Goal: Task Accomplishment & Management: Manage account settings

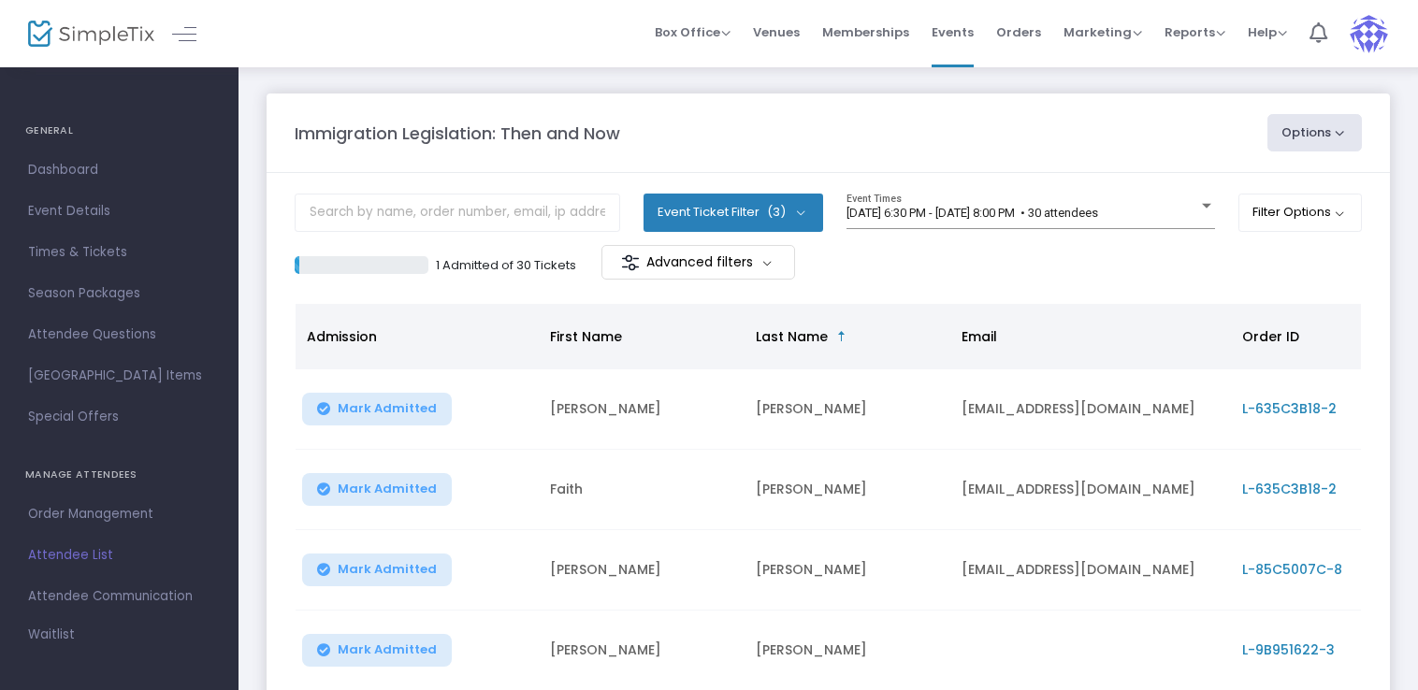
click at [1197, 141] on div "Immigration Legislation: Then and Now" at bounding box center [771, 133] width 973 height 25
click at [498, 212] on input "text" at bounding box center [457, 213] width 325 height 38
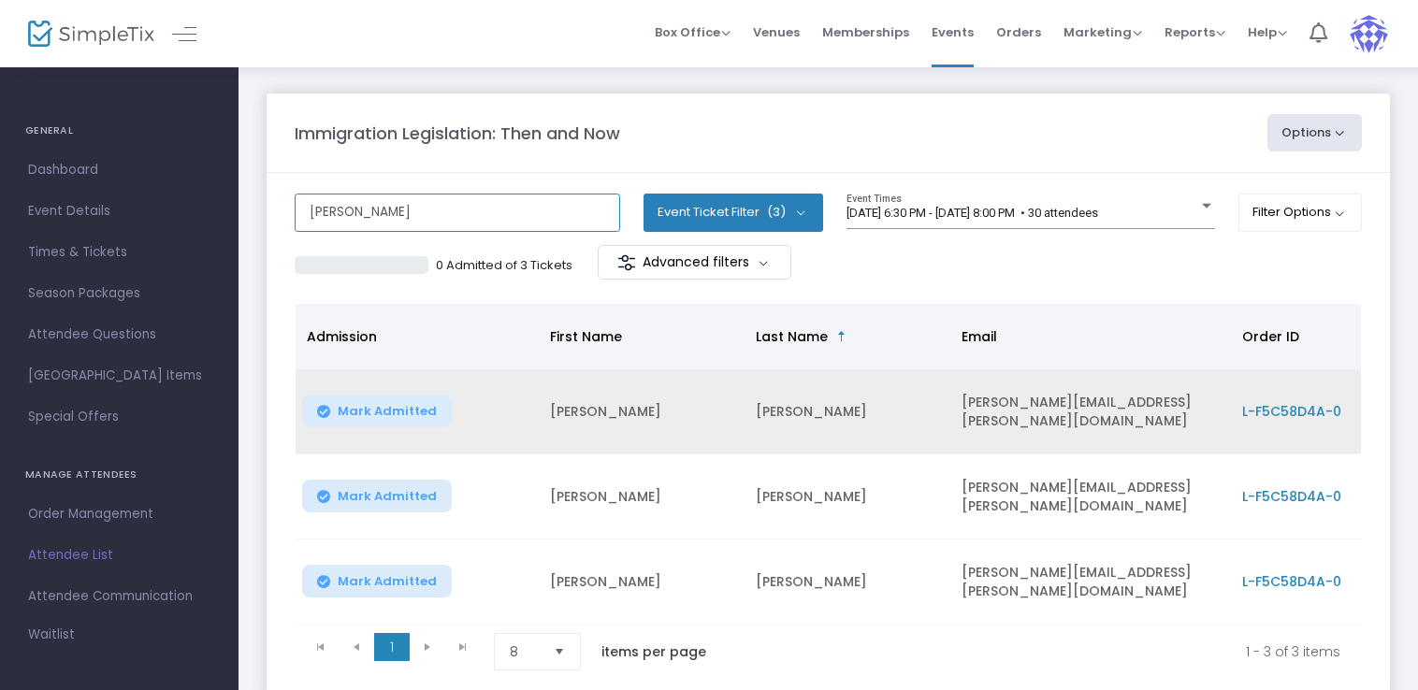
type input "Robbins"
click at [363, 420] on button "Mark Admitted" at bounding box center [377, 411] width 150 height 33
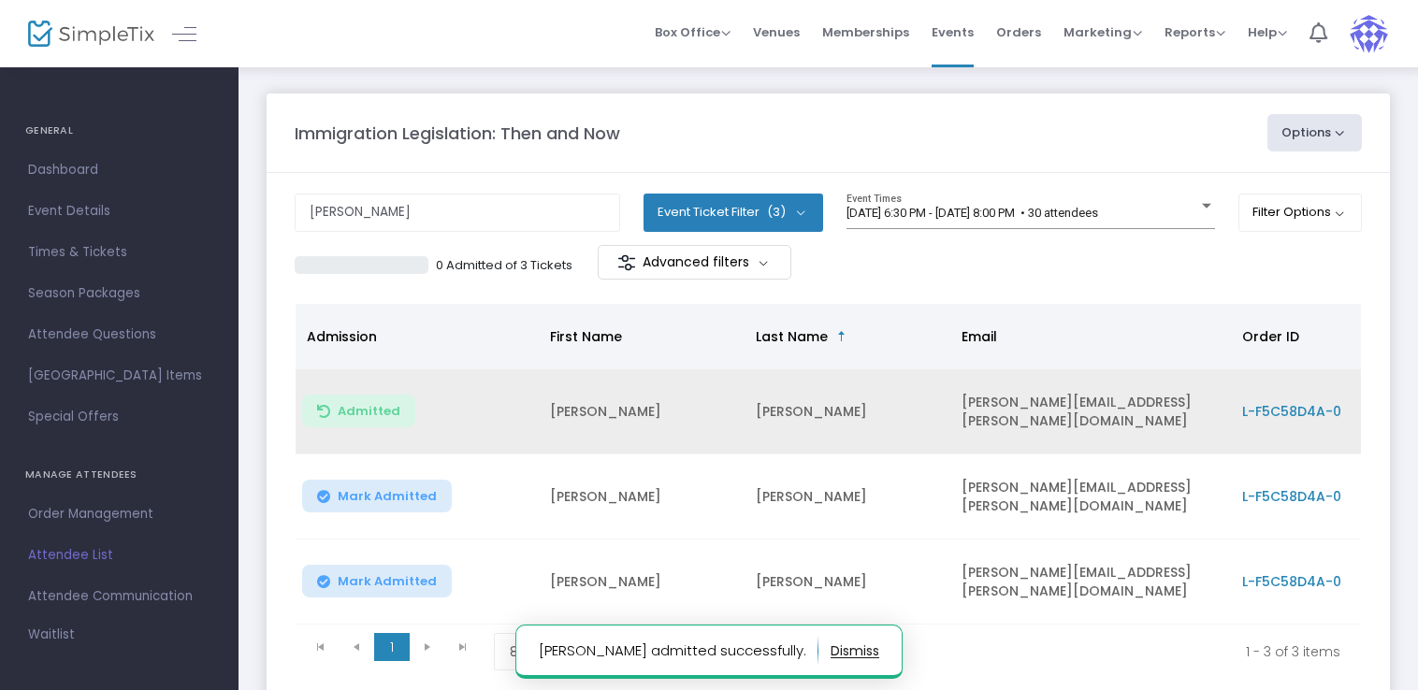
click at [384, 480] on button "Mark Admitted" at bounding box center [377, 496] width 150 height 33
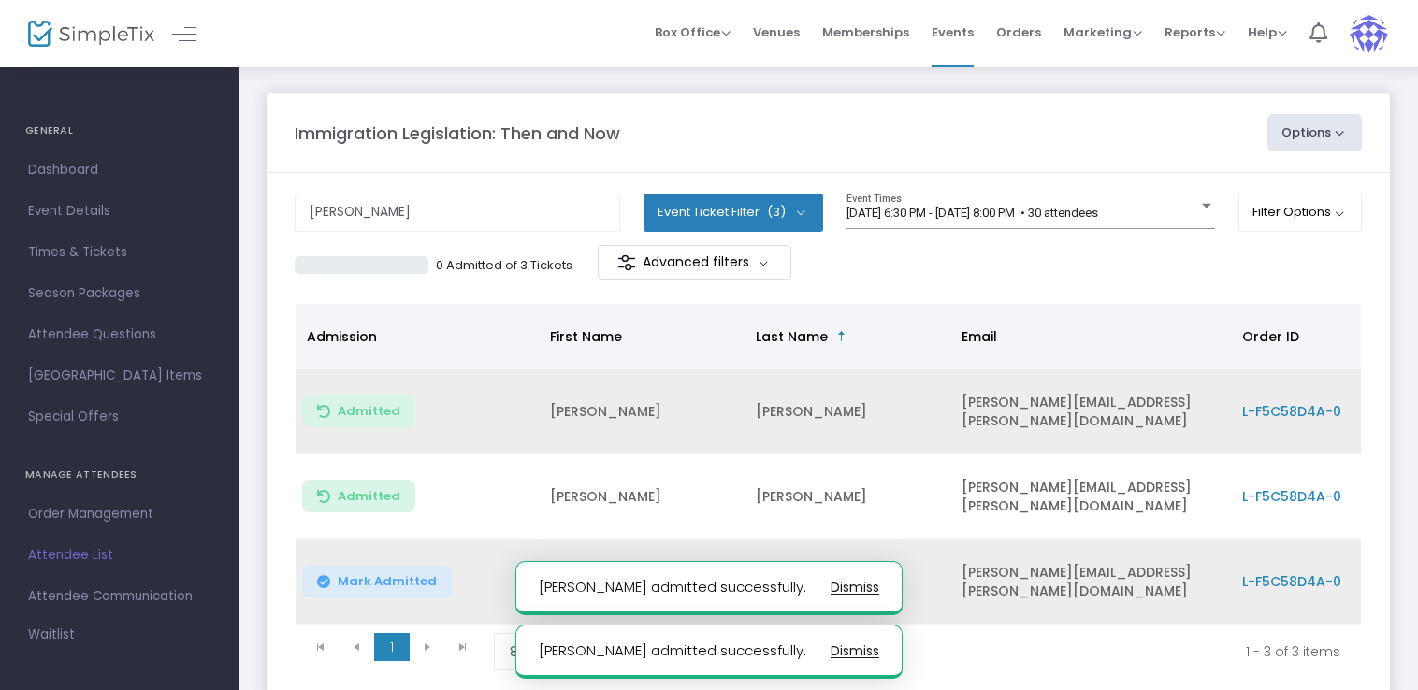
click at [417, 576] on span "Mark Admitted" at bounding box center [387, 581] width 99 height 15
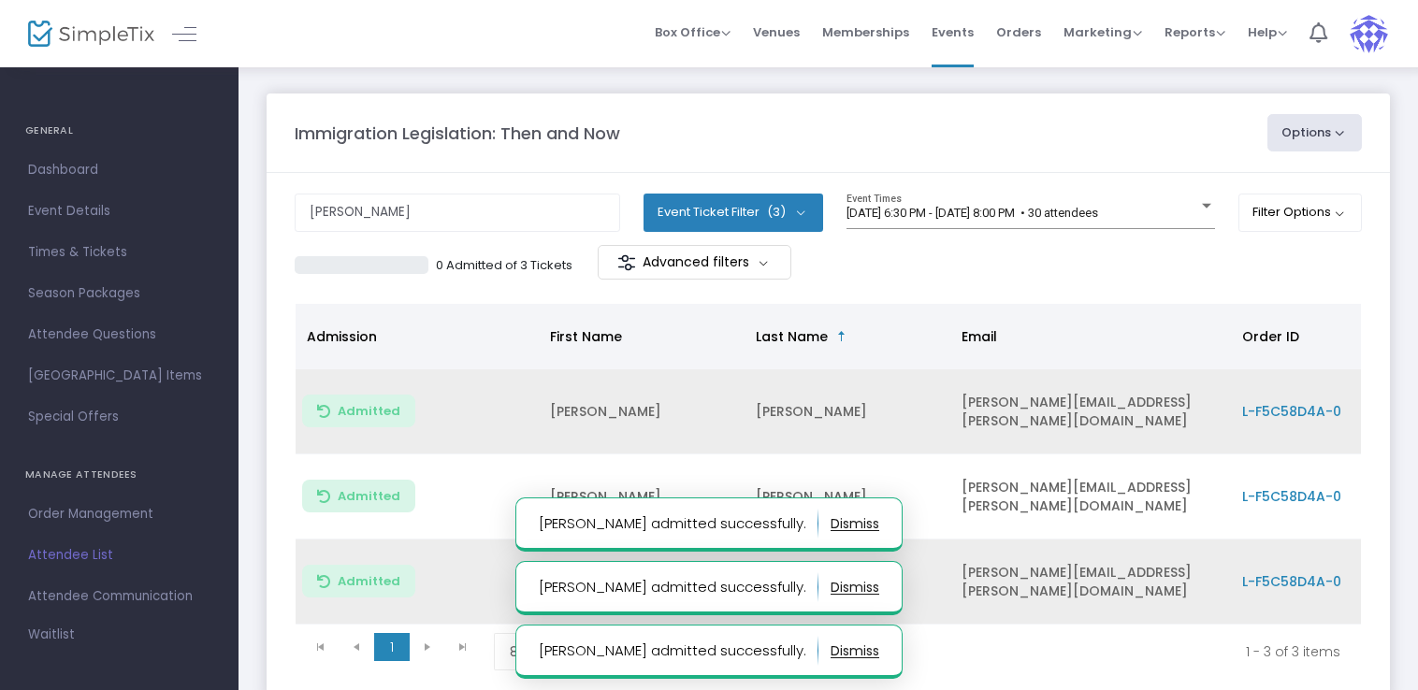
click at [811, 159] on m-panel-header "Immigration Legislation: Then and Now Options Export List Print Name Tags Expor…" at bounding box center [828, 133] width 1123 height 79
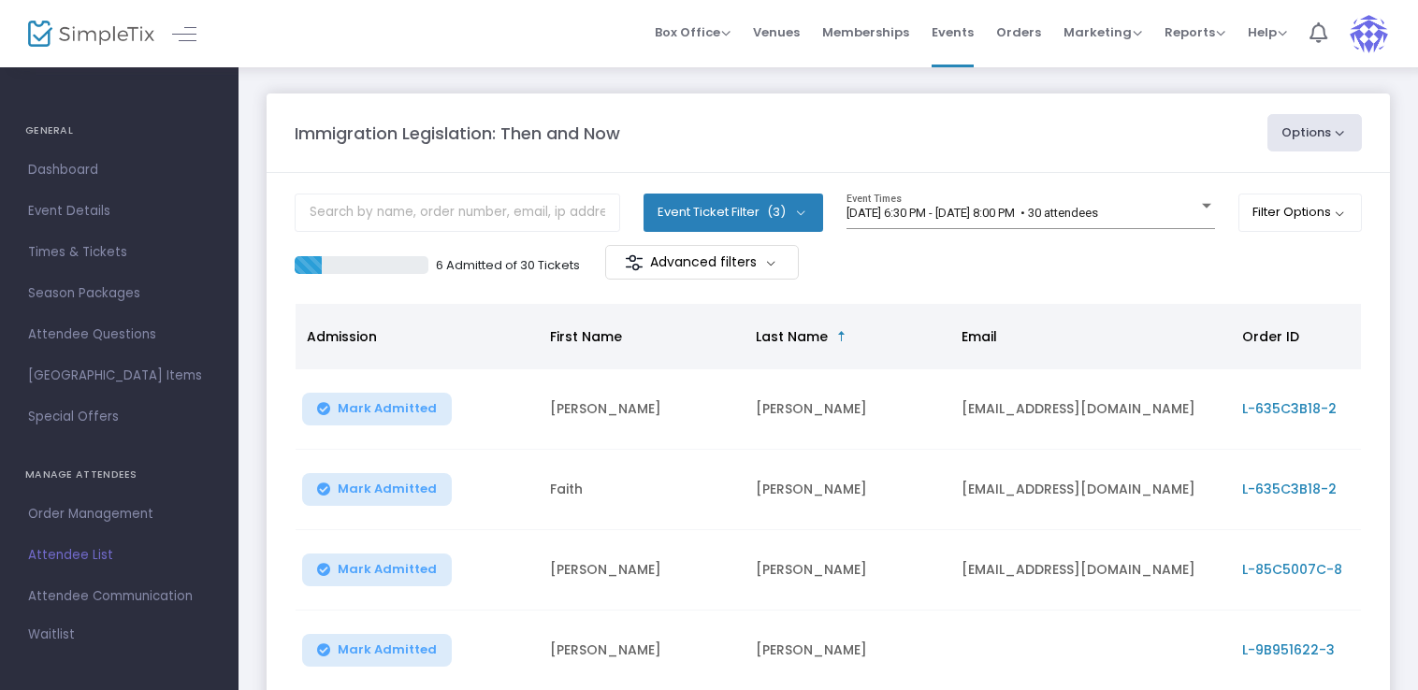
drag, startPoint x: 409, startPoint y: 406, endPoint x: 402, endPoint y: 499, distance: 93.7
click at [402, 499] on button "Mark Admitted" at bounding box center [377, 489] width 150 height 33
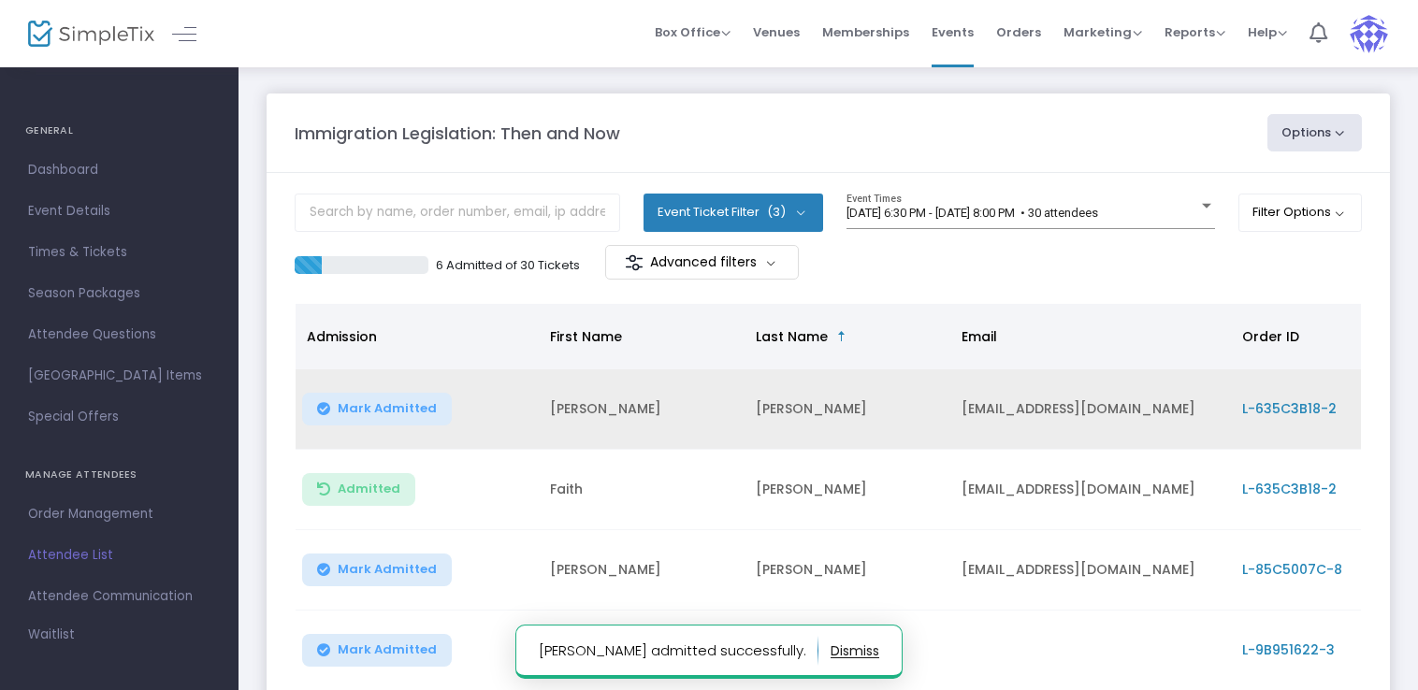
click at [400, 413] on span "Mark Admitted" at bounding box center [387, 408] width 99 height 15
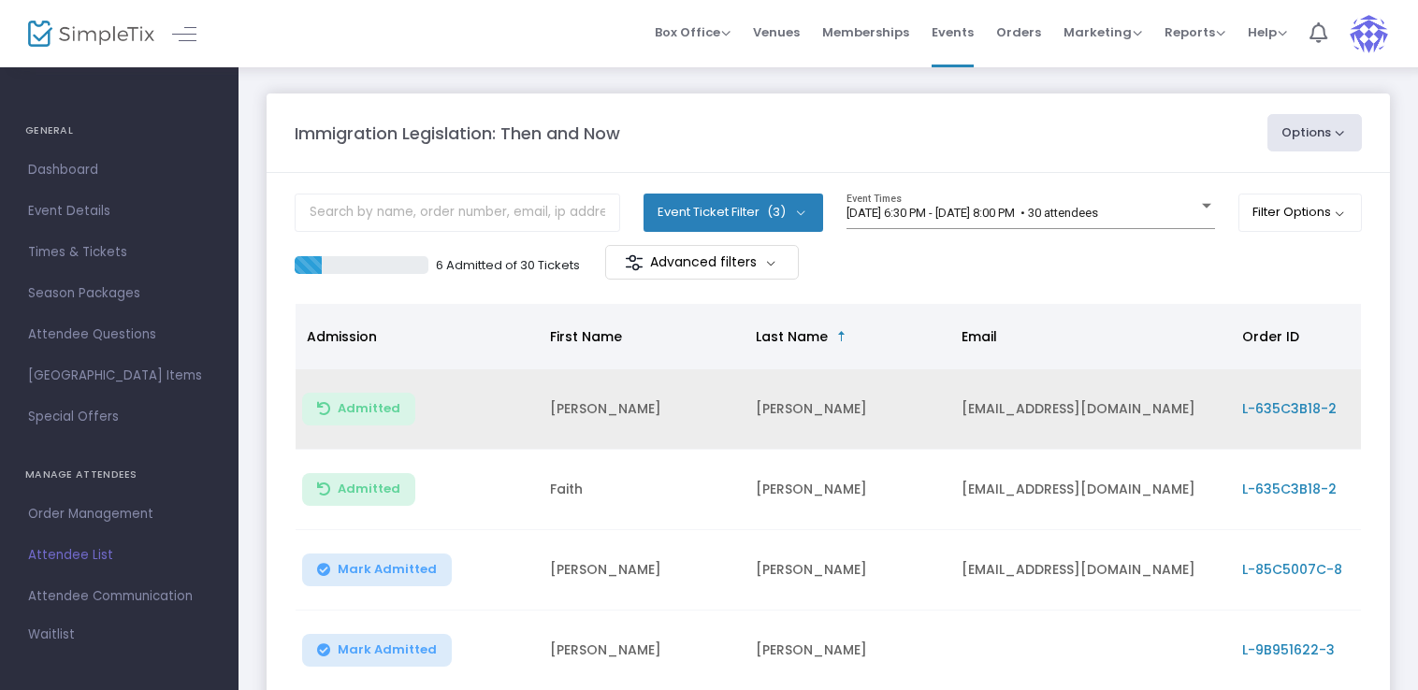
click at [82, 547] on span "Attendee List" at bounding box center [119, 555] width 182 height 24
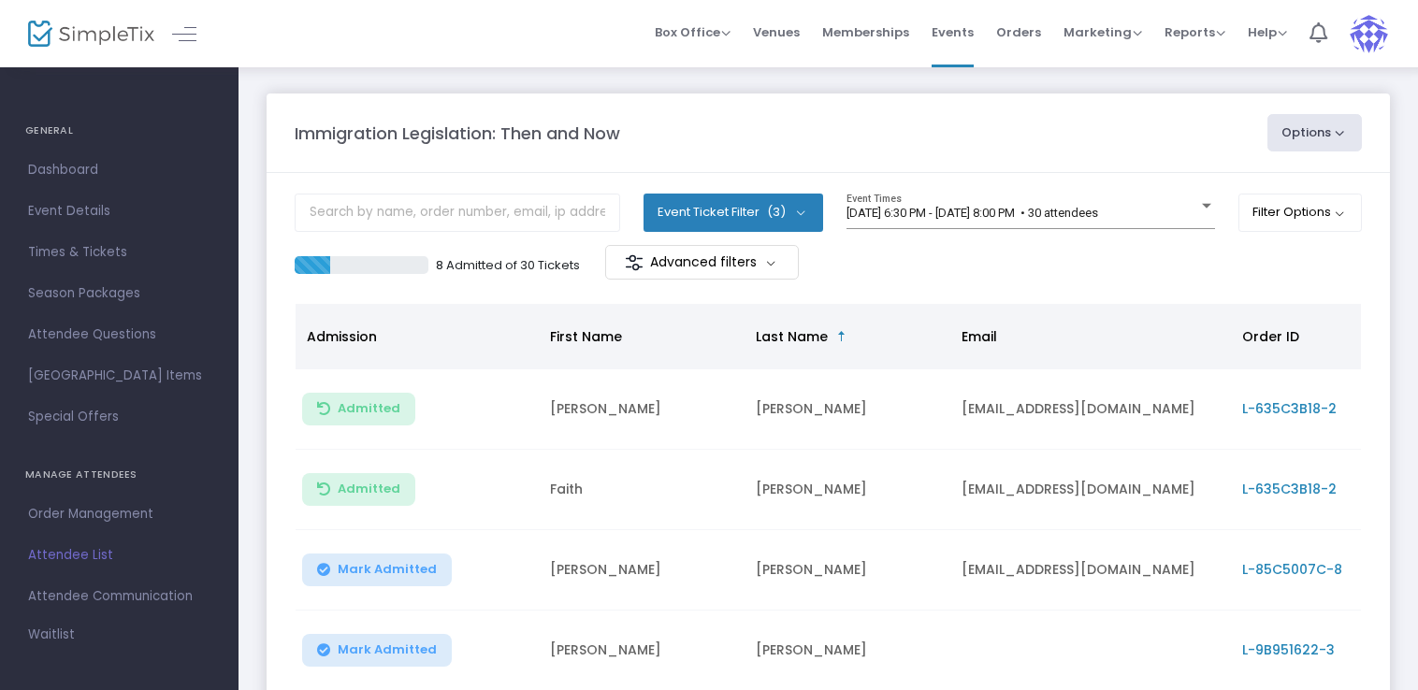
click at [767, 210] on span "(3)" at bounding box center [776, 212] width 19 height 15
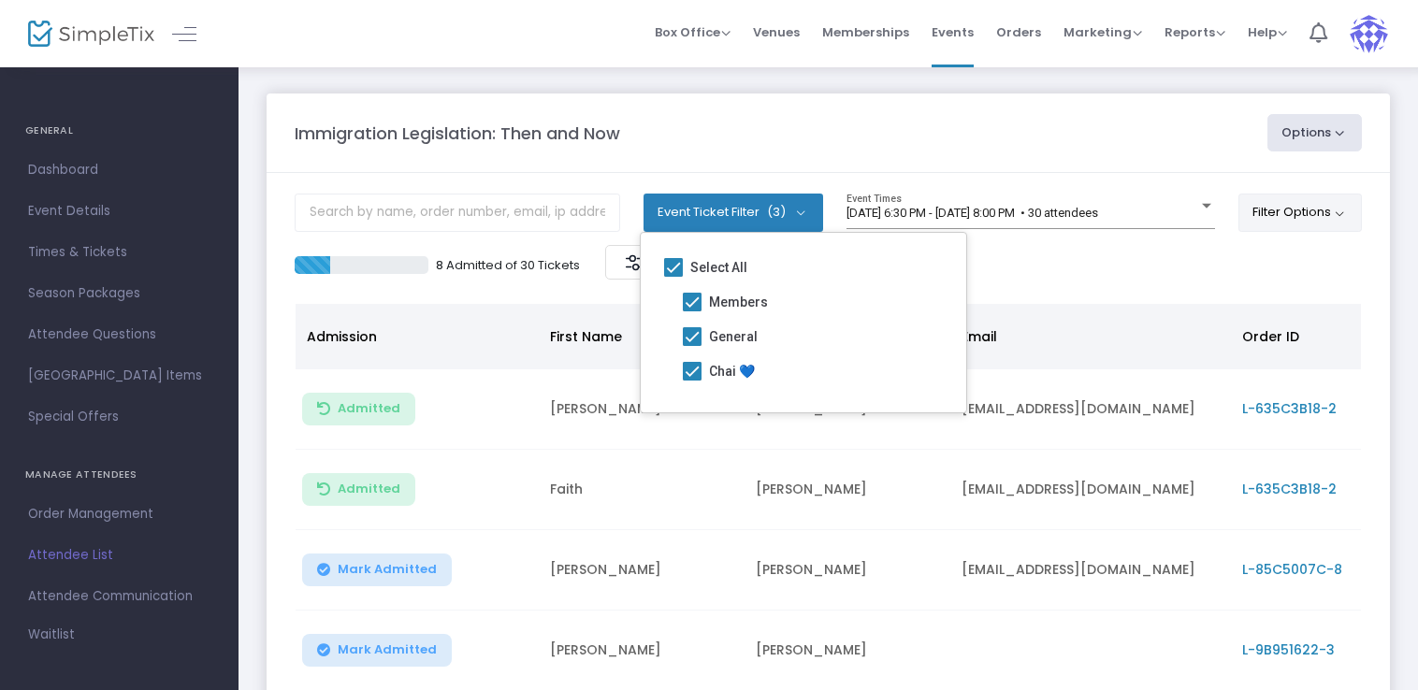
click at [1297, 214] on button "Filter Options" at bounding box center [1300, 212] width 124 height 37
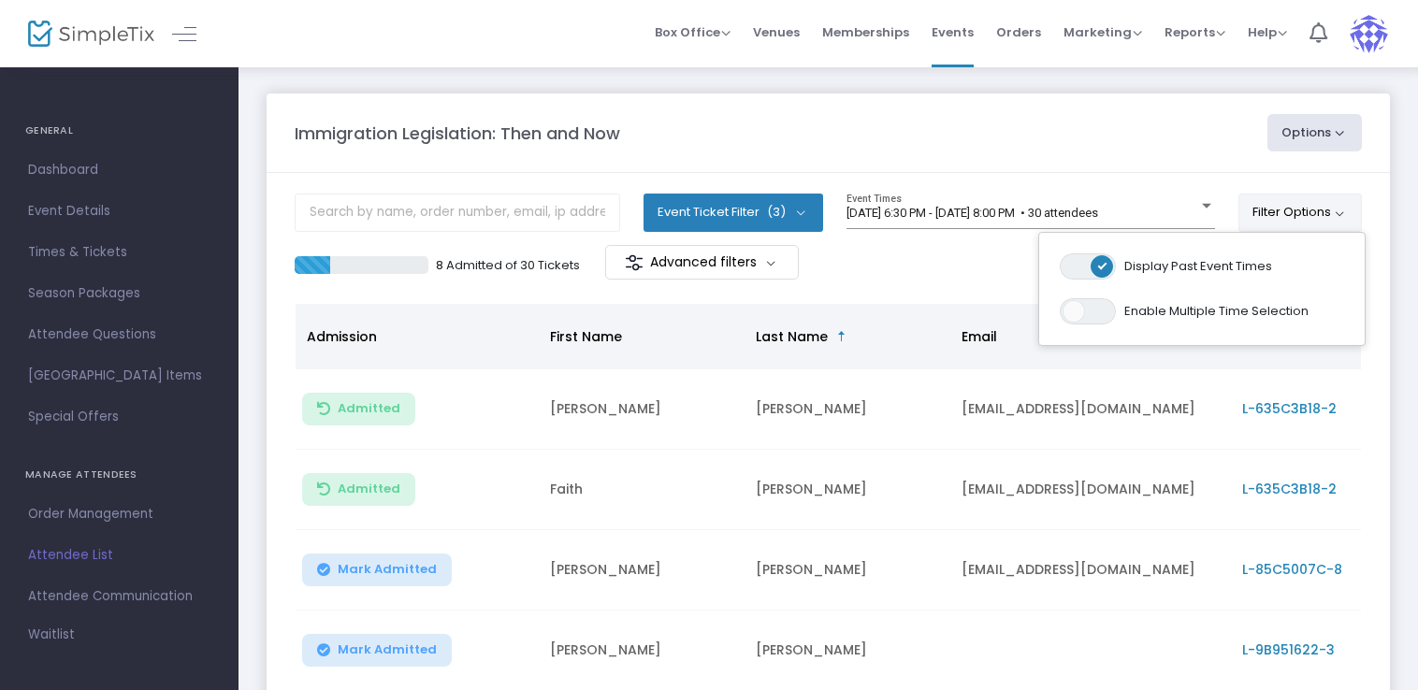
click at [1297, 214] on button "Filter Options" at bounding box center [1300, 212] width 124 height 37
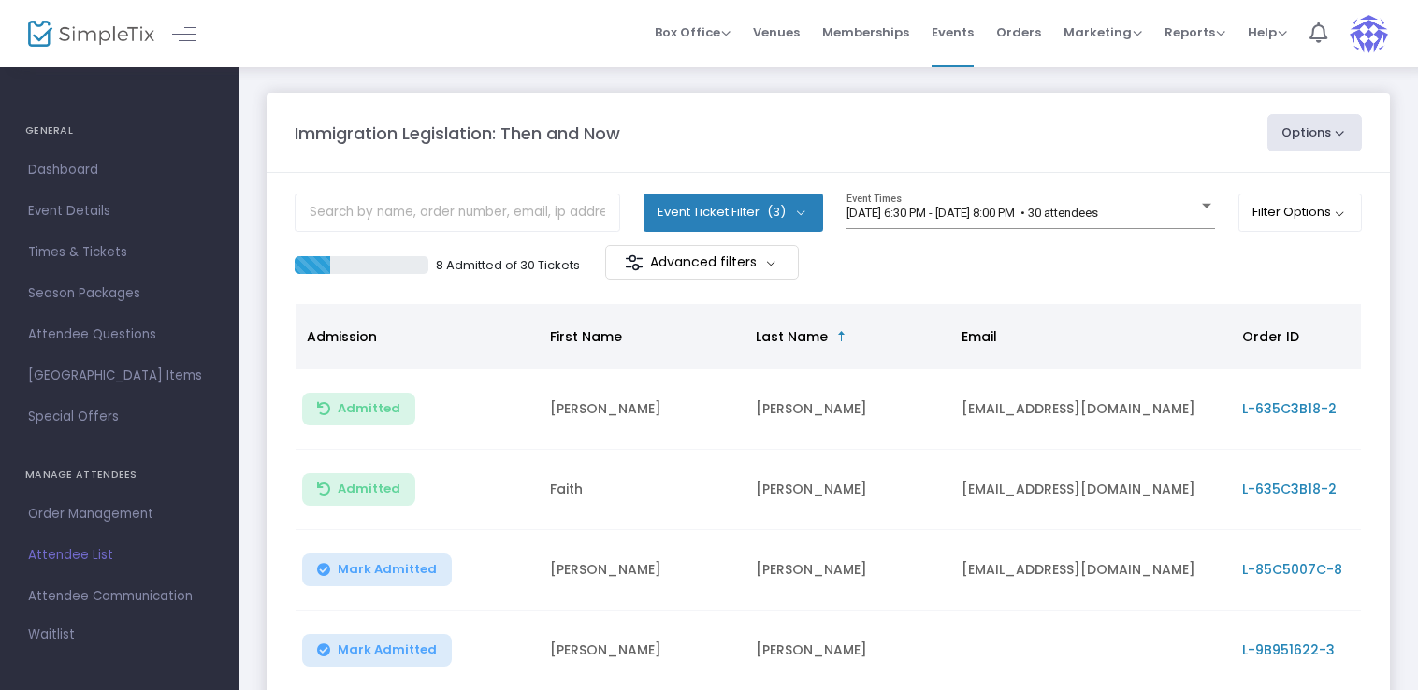
click at [1318, 133] on button "Options" at bounding box center [1314, 132] width 95 height 37
click at [992, 152] on m-panel-header "Immigration Legislation: Then and Now Options Export List Print Name Tags Expor…" at bounding box center [828, 133] width 1123 height 79
